Goal: Navigation & Orientation: Find specific page/section

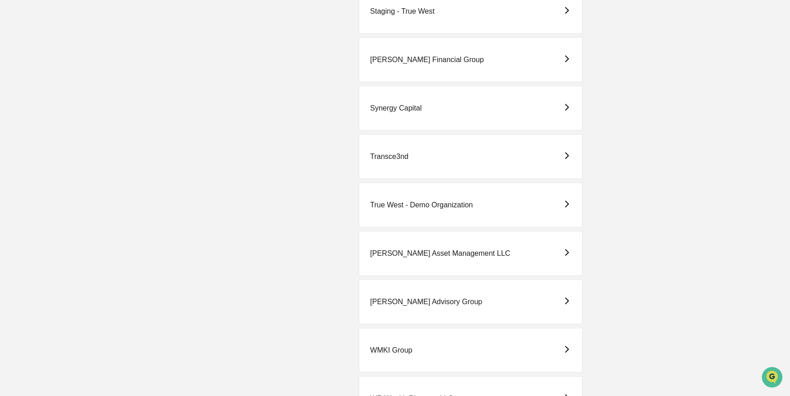
scroll to position [2164, 0]
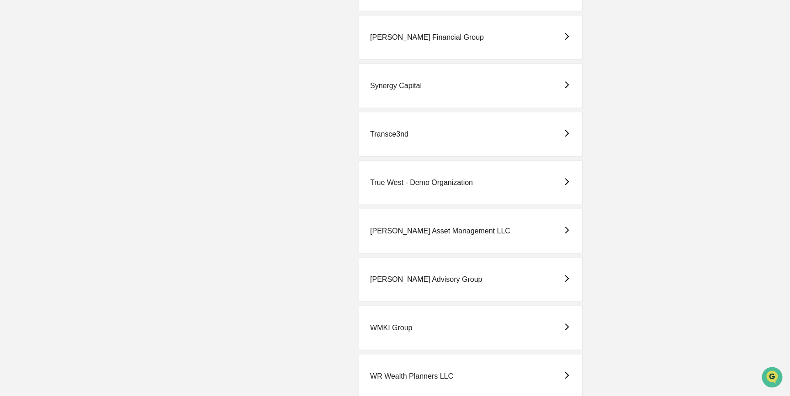
click at [452, 184] on div "True West - Demo Organization" at bounding box center [470, 182] width 224 height 45
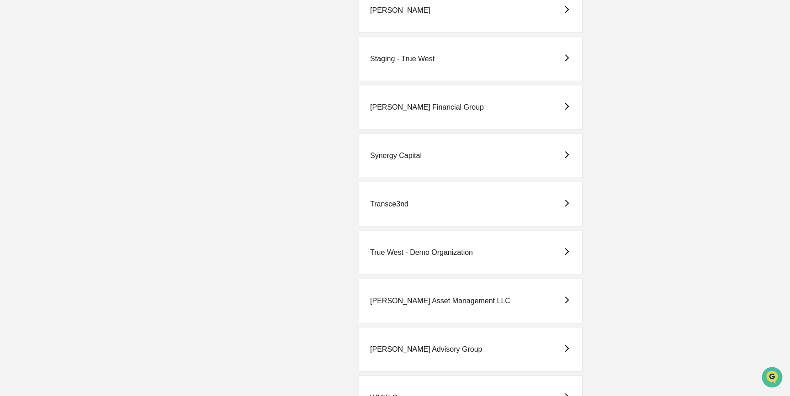
scroll to position [2144, 0]
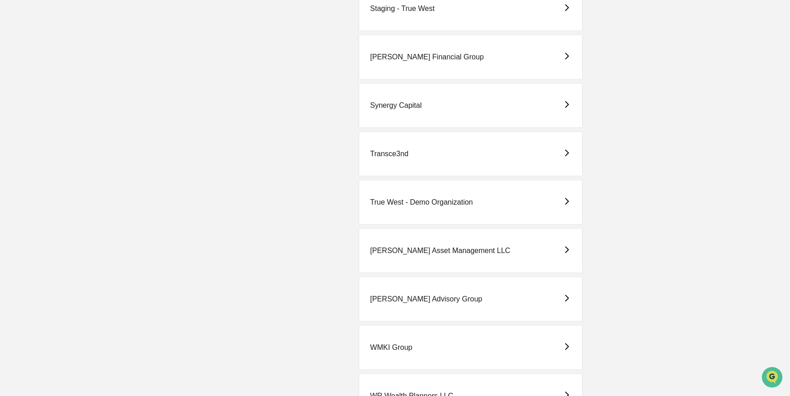
click at [439, 201] on div "True West - Demo Organization" at bounding box center [421, 202] width 103 height 8
